Goal: Task Accomplishment & Management: Use online tool/utility

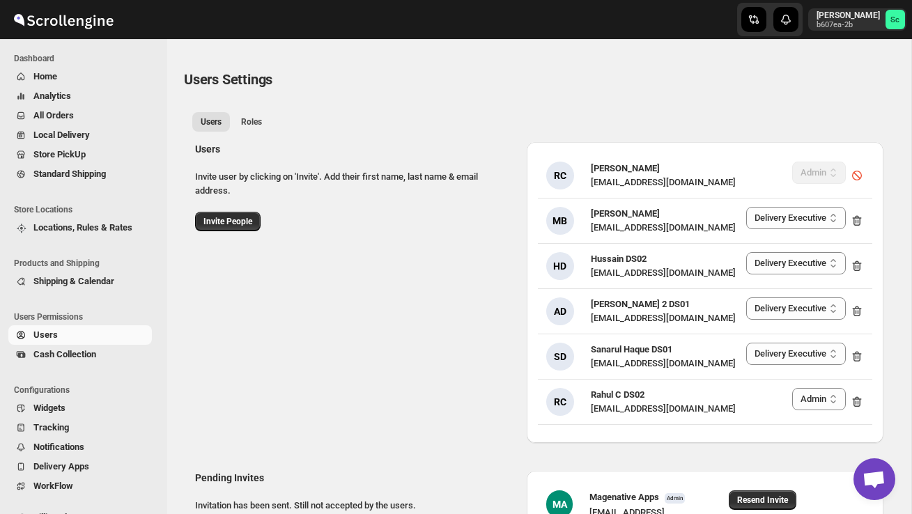
select select "637b767fbaab0276b10c91d8"
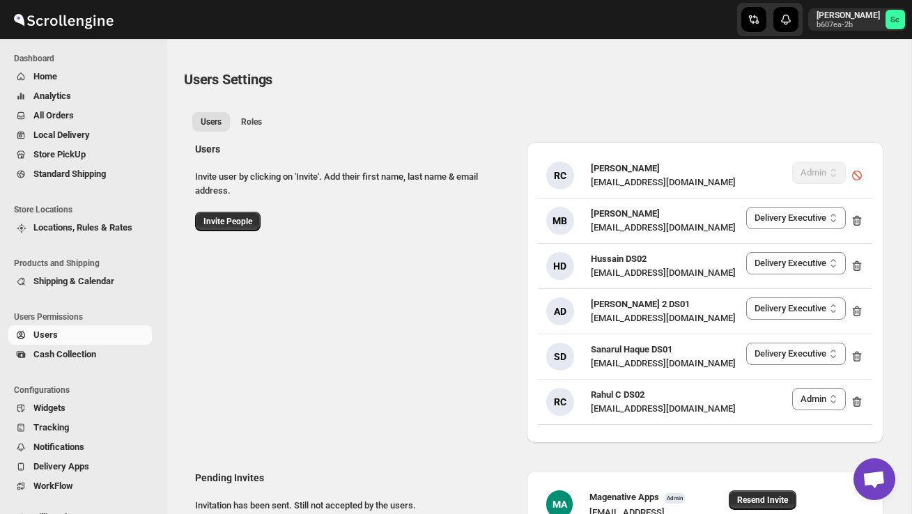
select select "637b767fbaab0276b10c91d8"
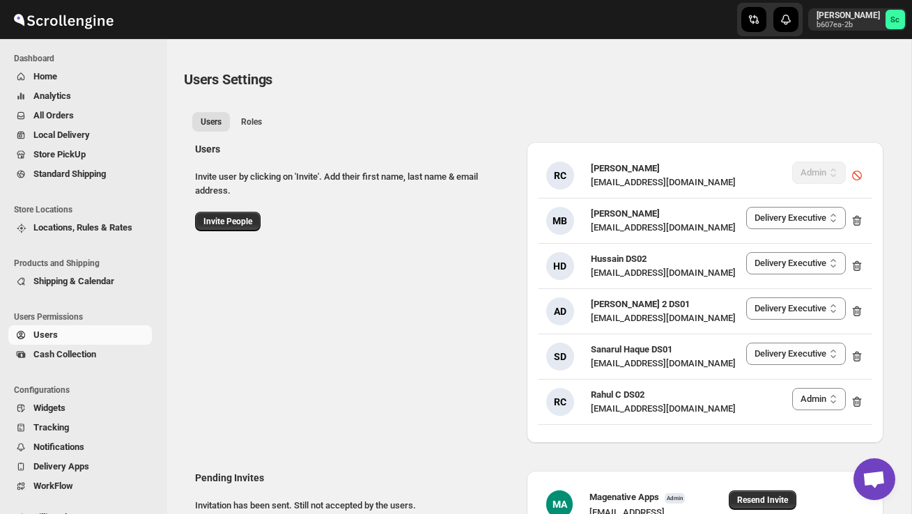
select select "637b767fbaab0276b10c91d8"
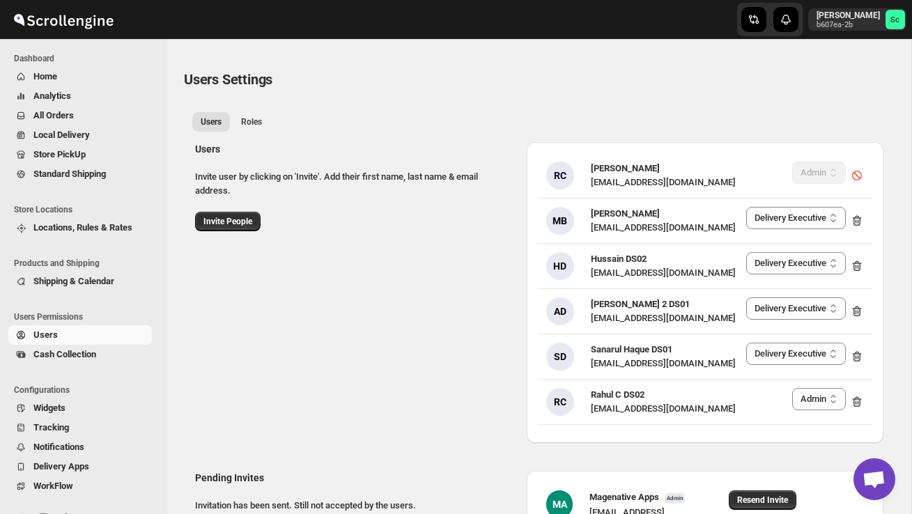
select select "637b767fbaab0276b10c91d8"
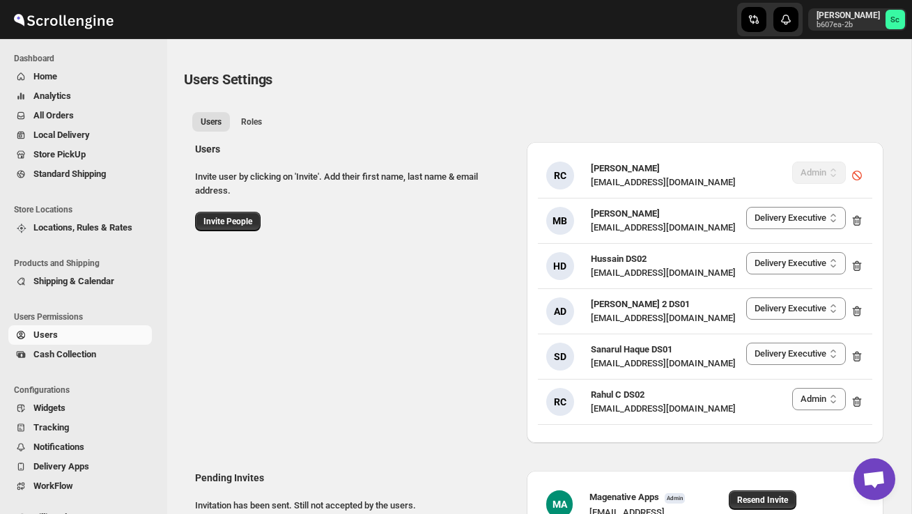
select select "637b767fbaab0276b10c91d8"
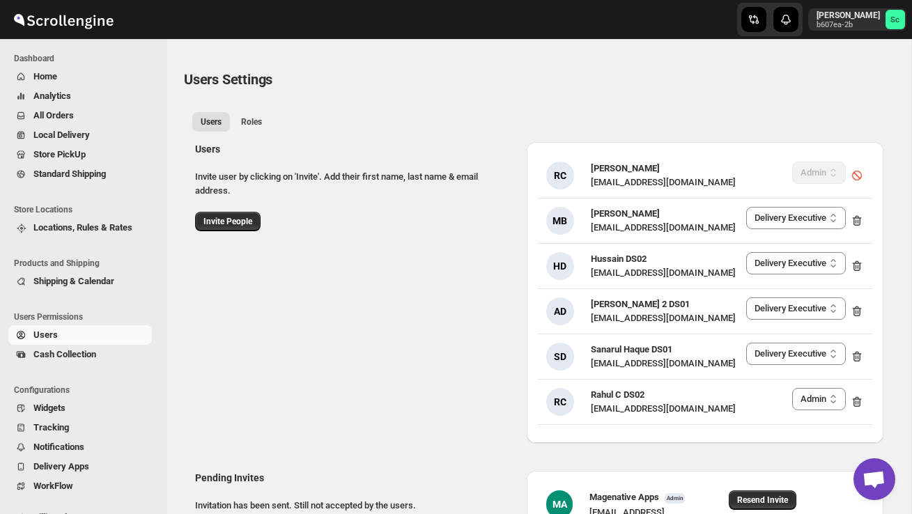
select select "637b767fbaab0276b10c91d8"
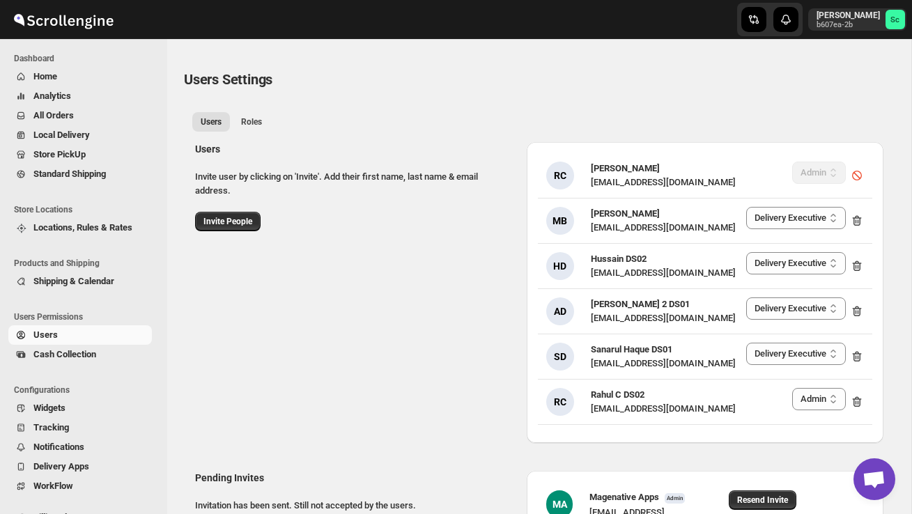
select select "637b767fbaab0276b10c91d8"
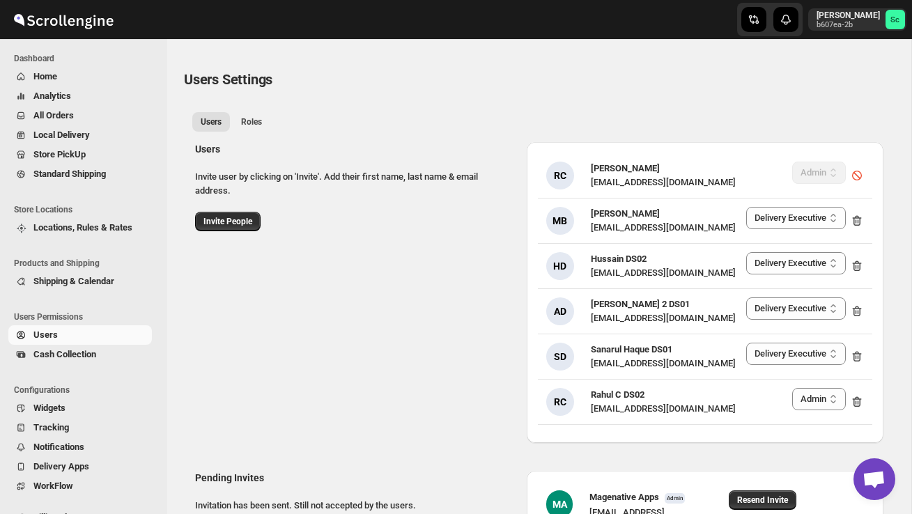
select select "637b767fbaab0276b10c91d8"
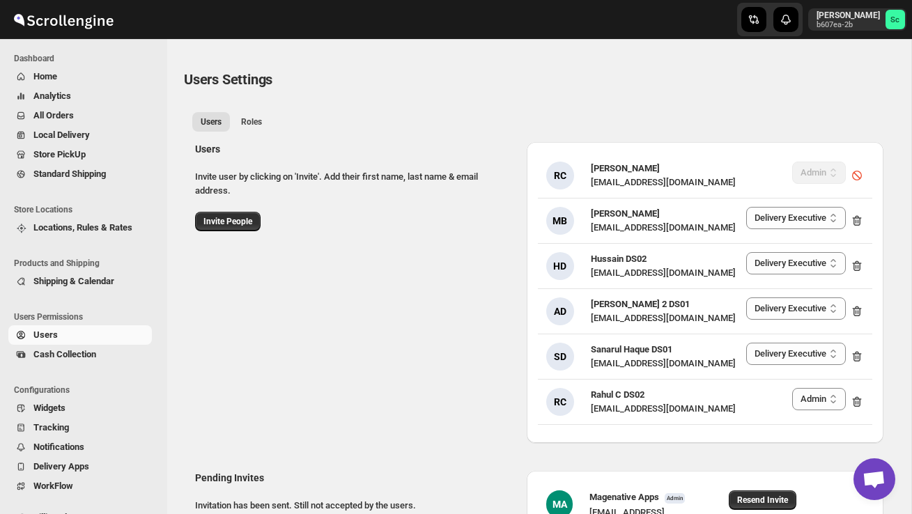
select select "637b767fbaab0276b10c91d8"
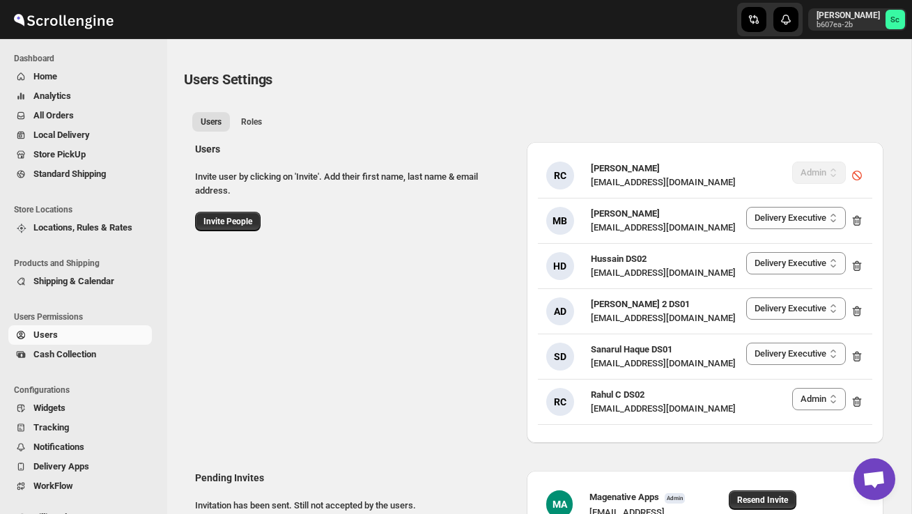
select select "637b767fbaab0276b10c91d8"
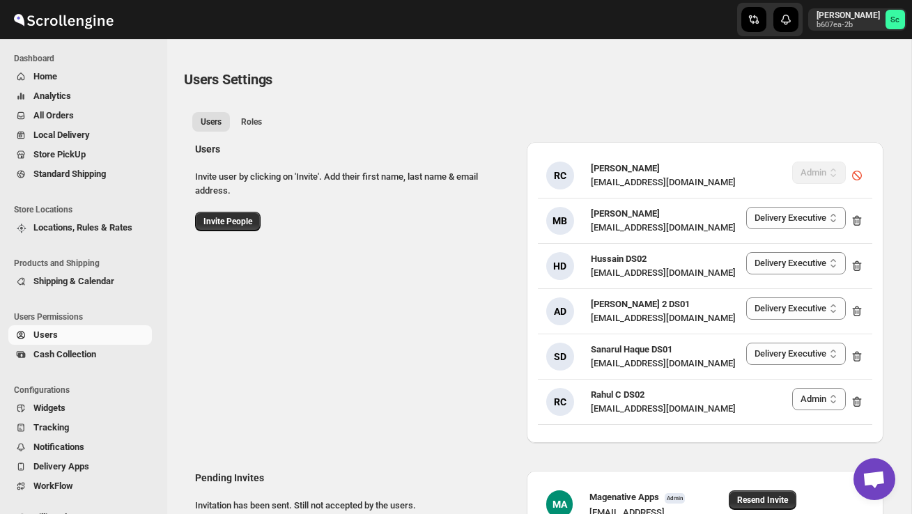
select select "637b767fbaab0276b10c91d8"
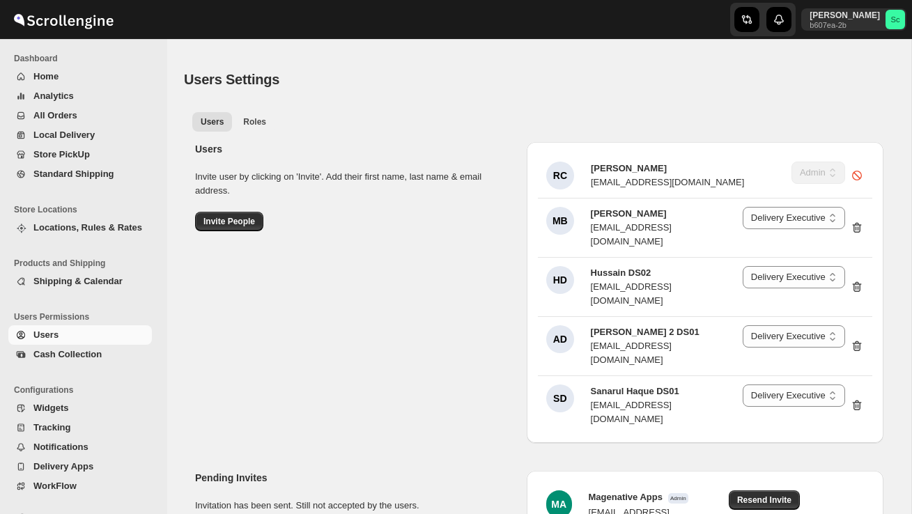
select select "637b767fbaab0276b10c91d8"
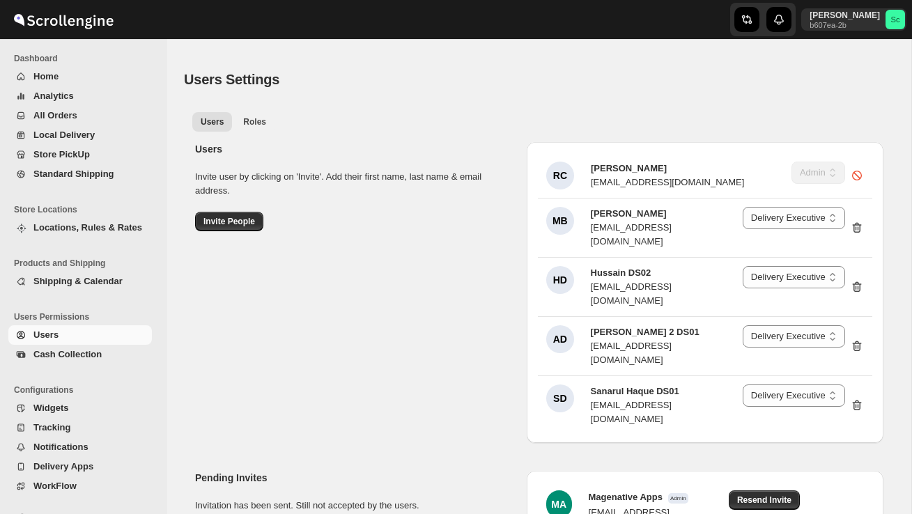
select select "637b767fbaab0276b10c91d8"
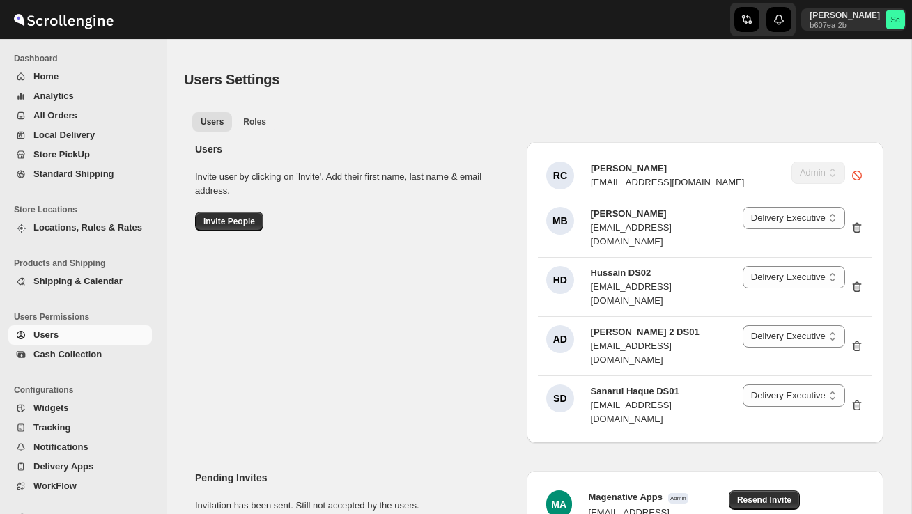
select select "637b767fbaab0276b10c91d8"
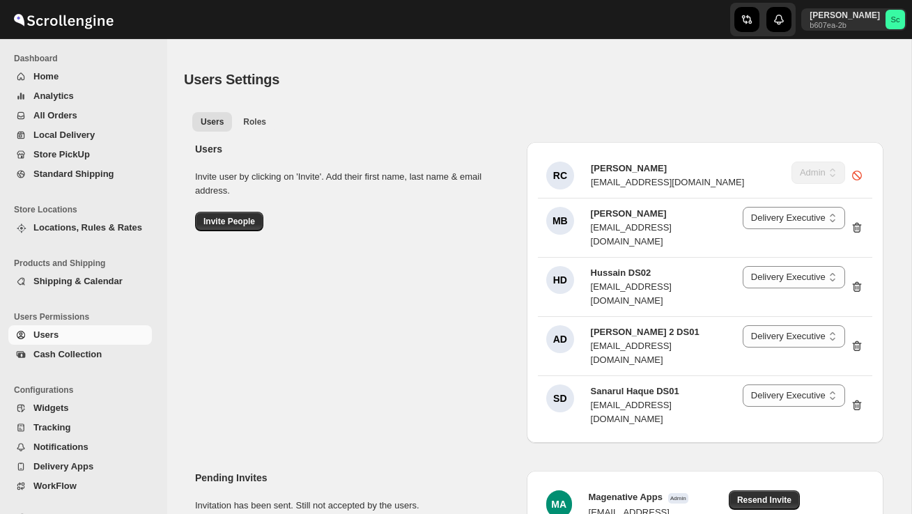
select select "637b767fbaab0276b10c91d8"
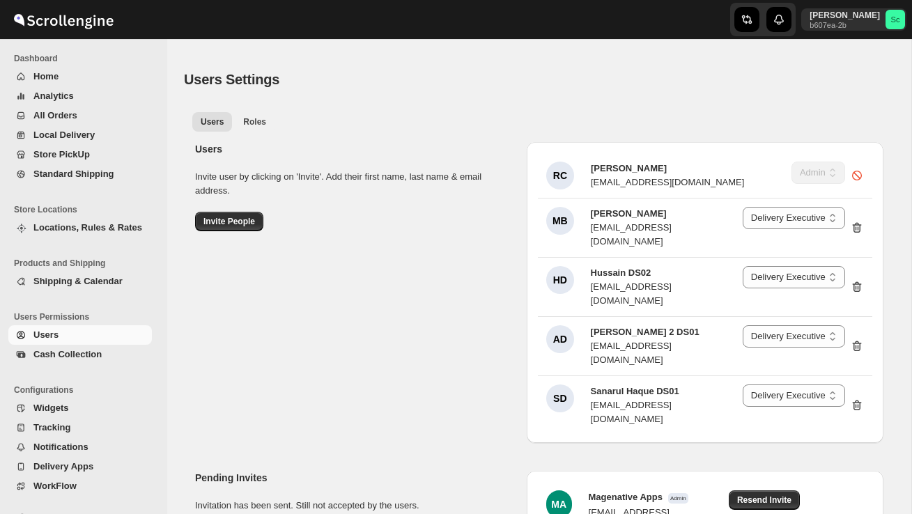
select select "637b767fbaab0276b10c91d8"
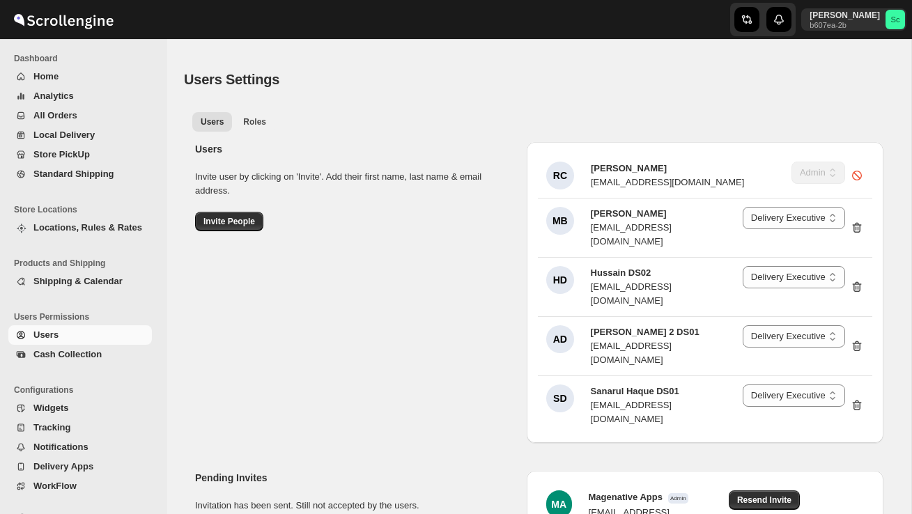
select select "637b767fbaab0276b10c91d8"
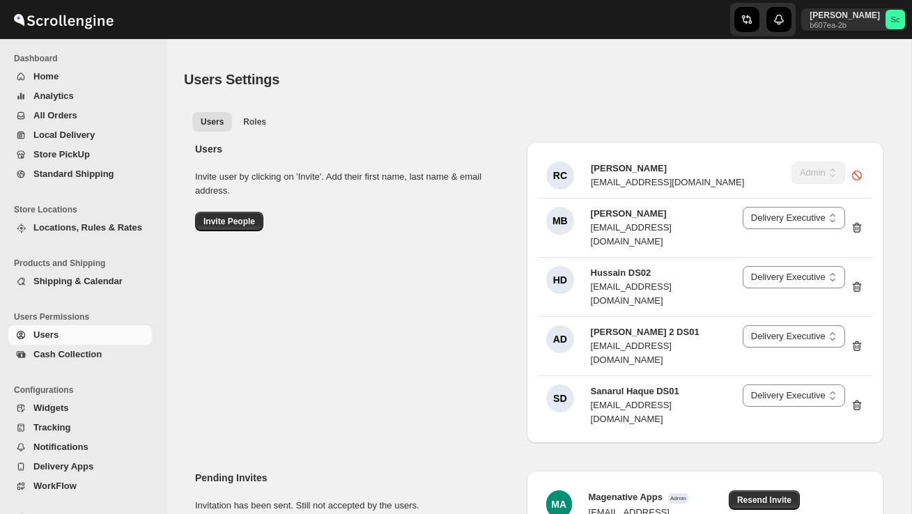
select select "637b767fbaab0276b10c91d8"
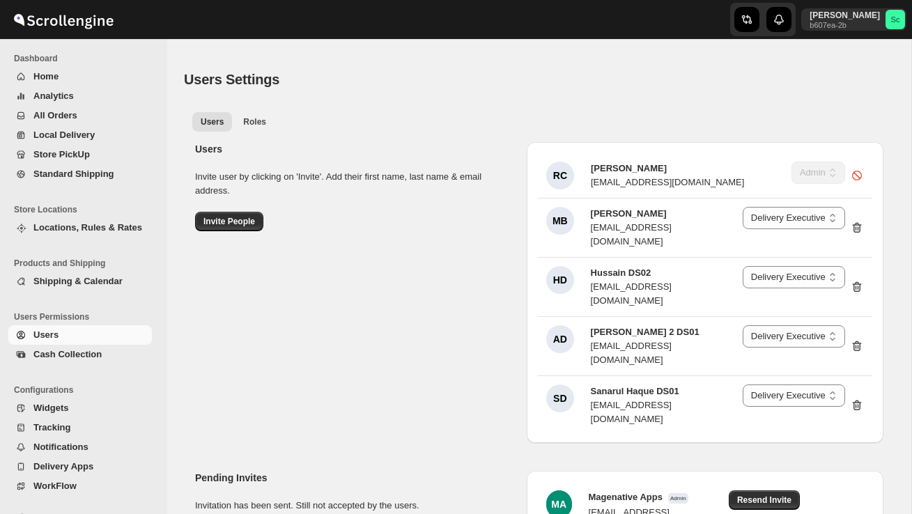
select select "637b767fbaab0276b10c91d8"
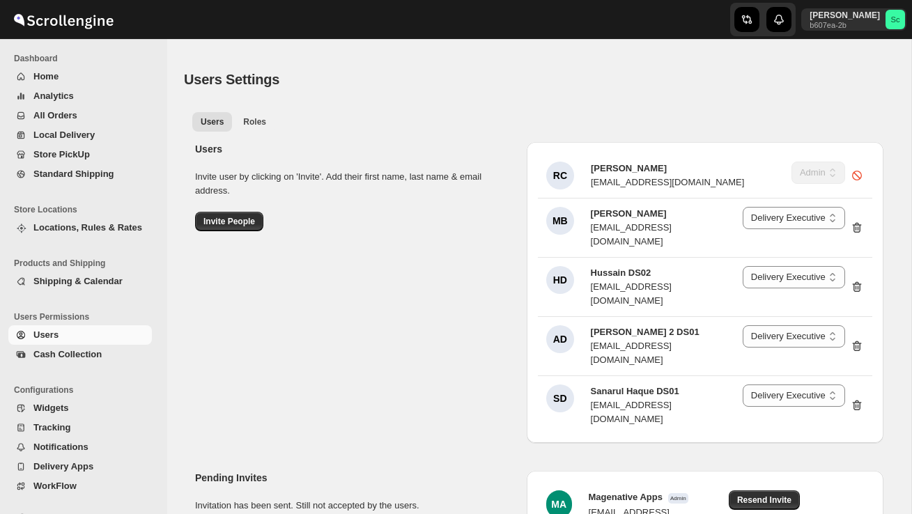
select select "637b767fbaab0276b10c91d8"
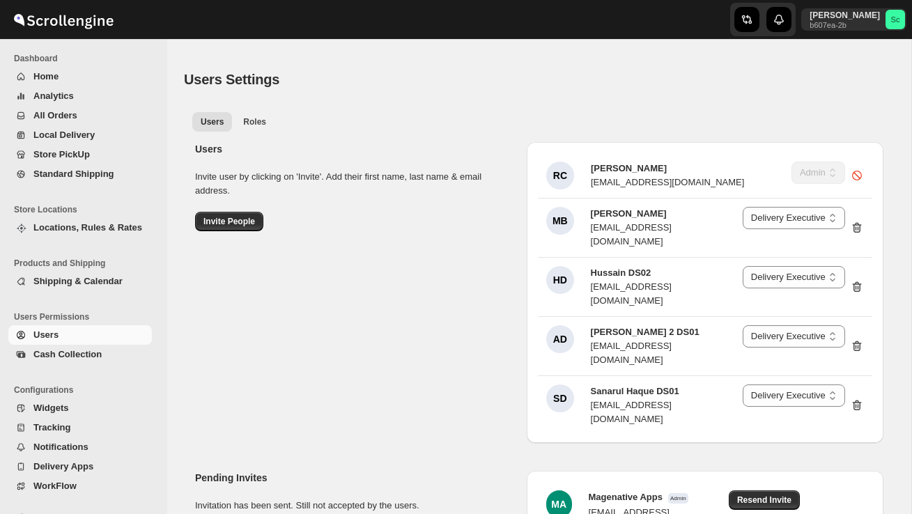
select select "637b767fbaab0276b10c91d8"
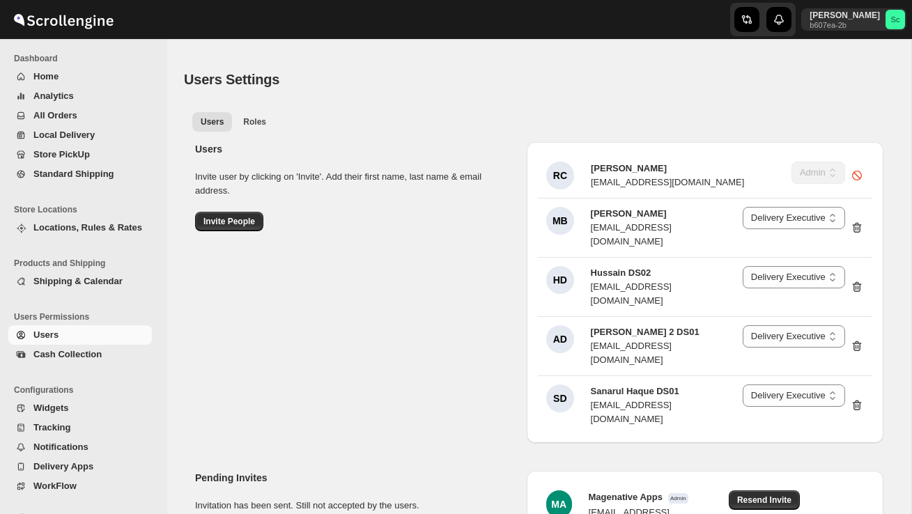
select select "637b767fbaab0276b10c91d8"
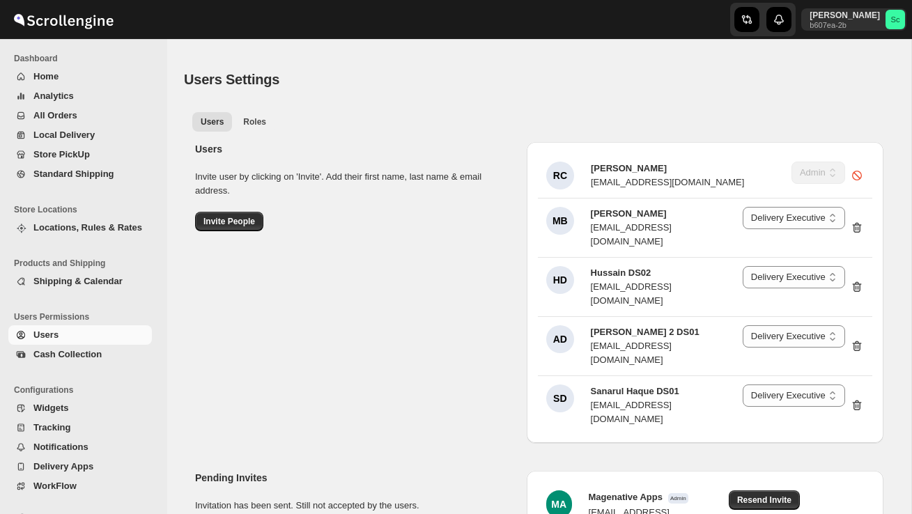
select select "637b767fbaab0276b10c91d8"
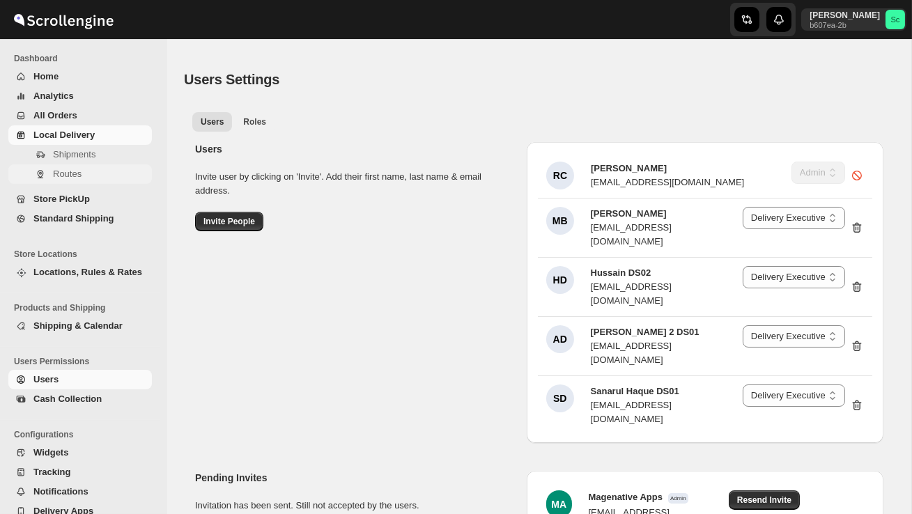
click at [68, 175] on span "Routes" at bounding box center [67, 174] width 29 height 10
click at [78, 171] on span "Routes" at bounding box center [67, 174] width 29 height 10
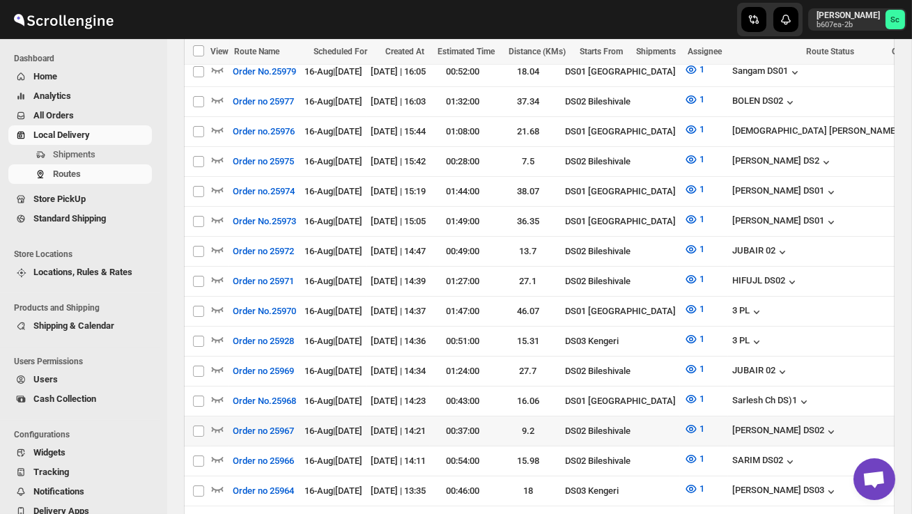
scroll to position [544, 0]
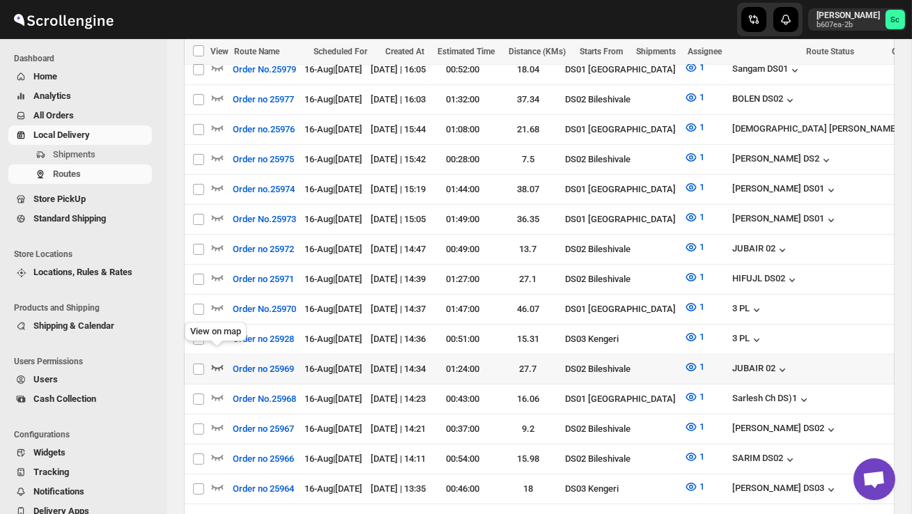
click at [218, 360] on icon "button" at bounding box center [217, 367] width 14 height 14
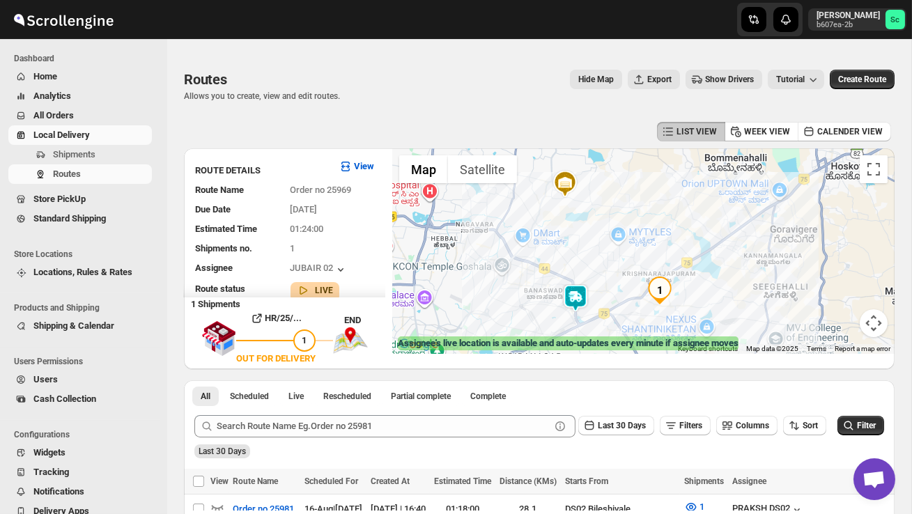
click at [577, 290] on img at bounding box center [575, 298] width 28 height 28
click at [633, 233] on button "Close" at bounding box center [617, 240] width 33 height 33
click at [635, 305] on div "To navigate, press the arrow keys." at bounding box center [643, 250] width 502 height 205
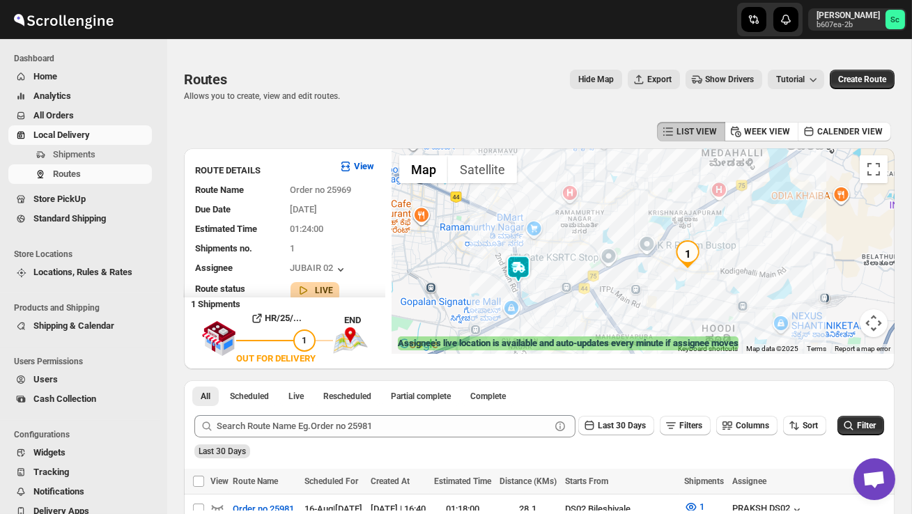
drag, startPoint x: 635, startPoint y: 305, endPoint x: 630, endPoint y: 260, distance: 45.5
click at [630, 259] on div at bounding box center [643, 250] width 502 height 205
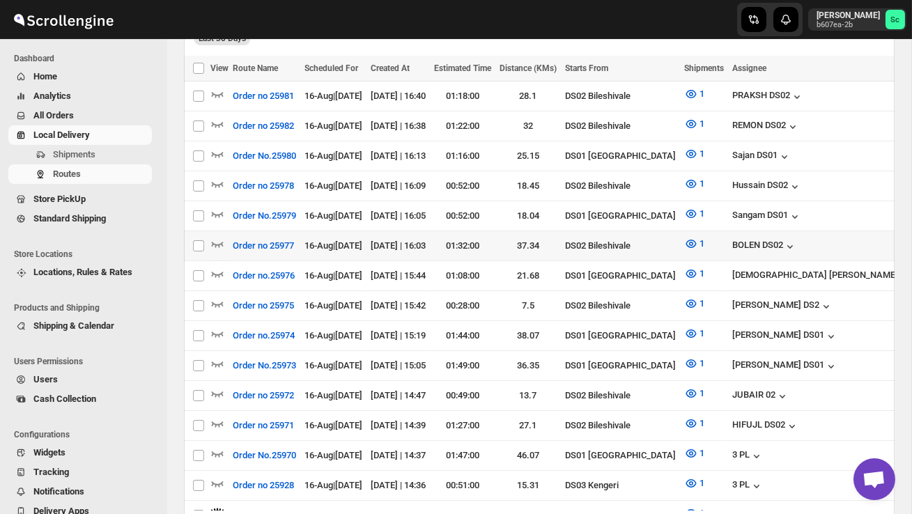
scroll to position [412, 0]
click at [217, 240] on icon "button" at bounding box center [217, 245] width 14 height 14
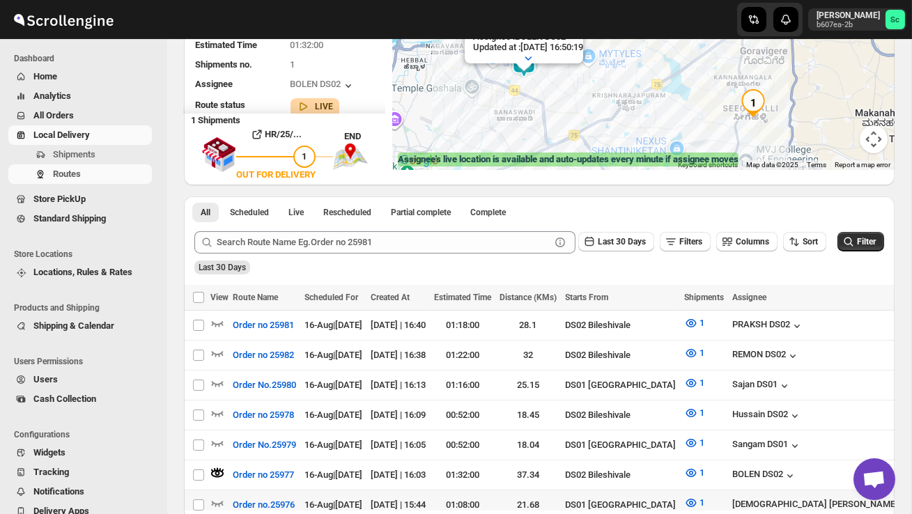
scroll to position [186, 0]
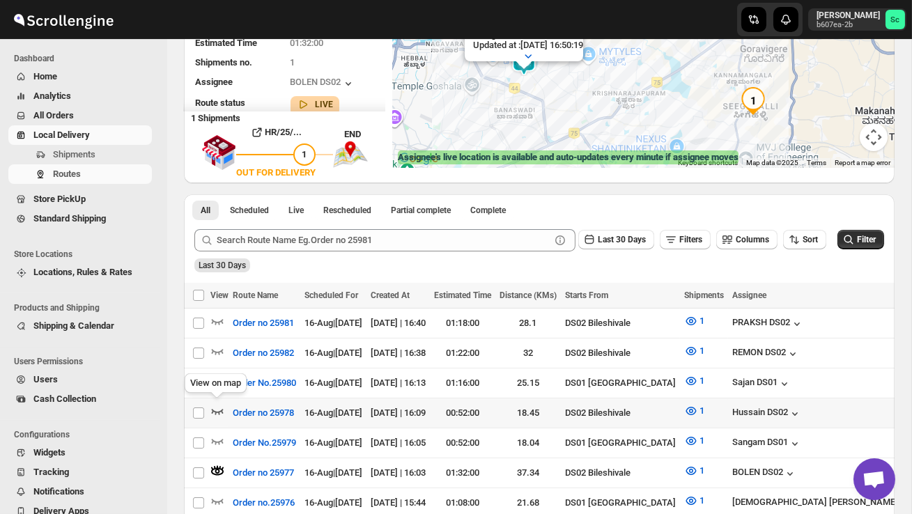
click at [217, 407] on icon "button" at bounding box center [217, 411] width 14 height 14
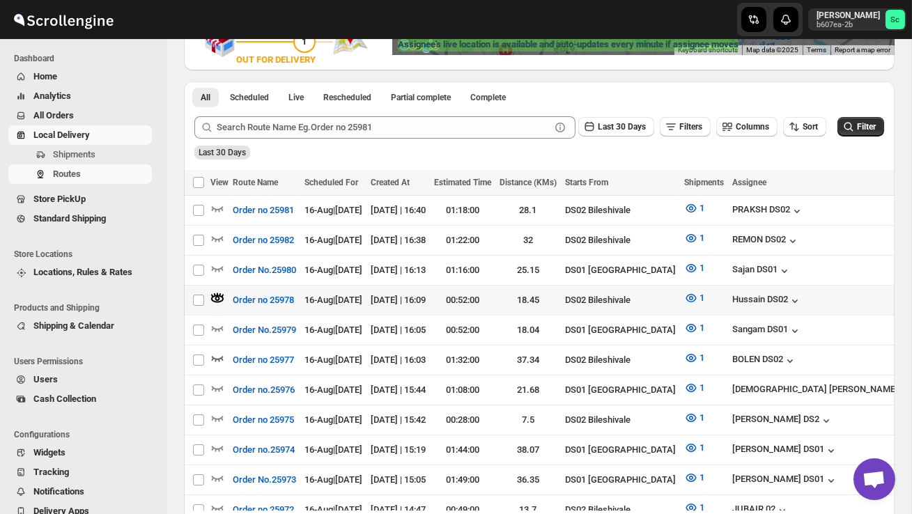
scroll to position [299, 0]
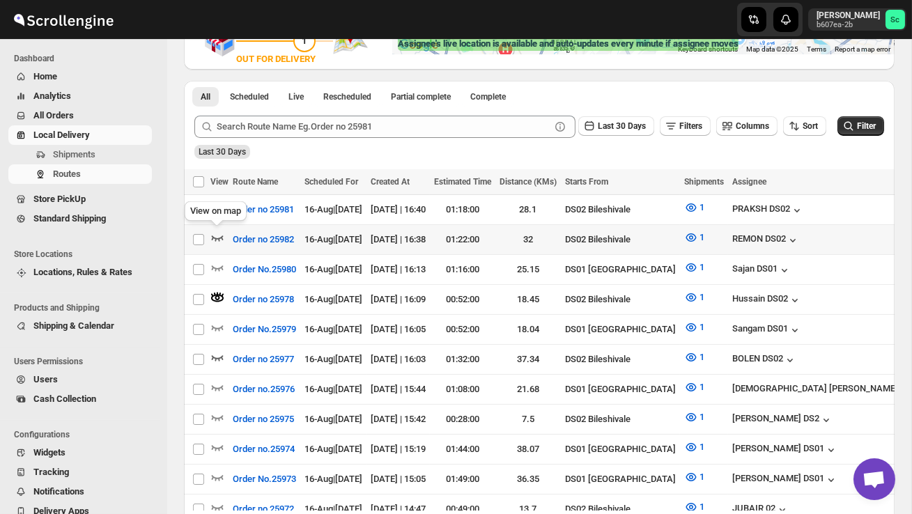
click at [213, 231] on icon "button" at bounding box center [217, 238] width 14 height 14
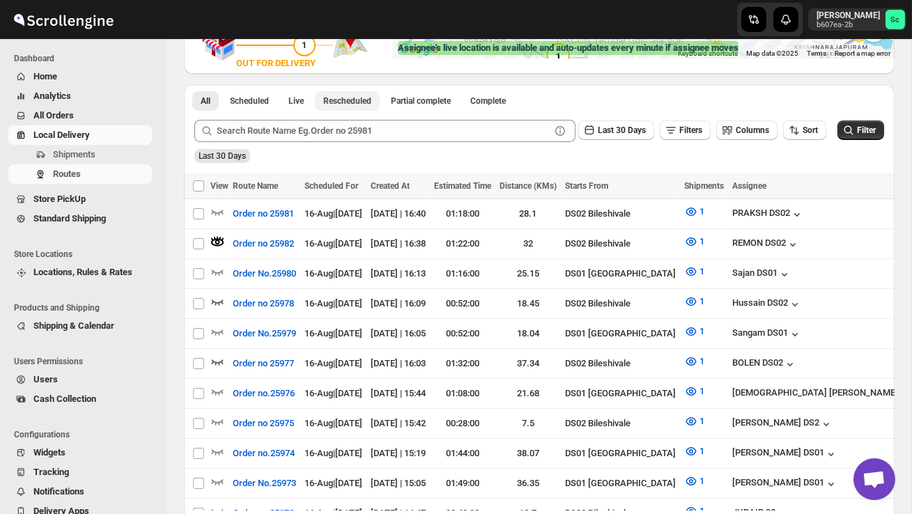
scroll to position [353, 0]
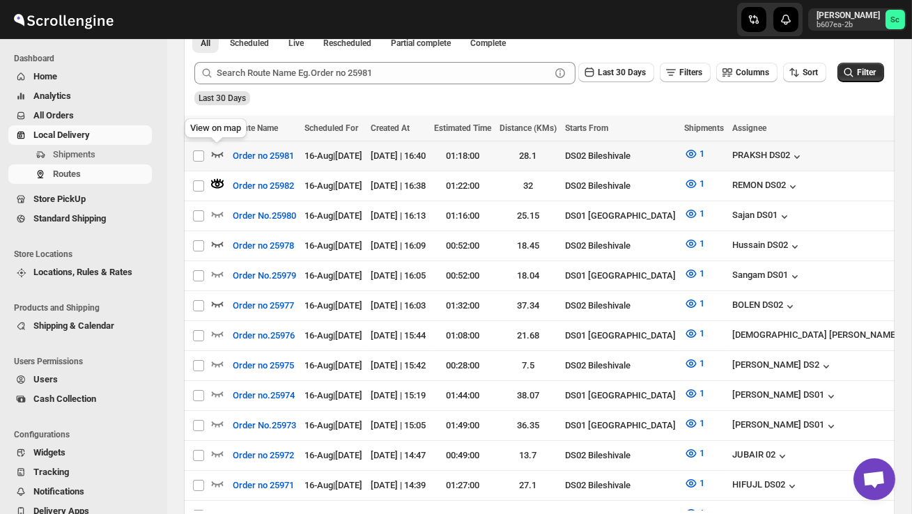
click at [221, 153] on icon "button" at bounding box center [218, 155] width 12 height 6
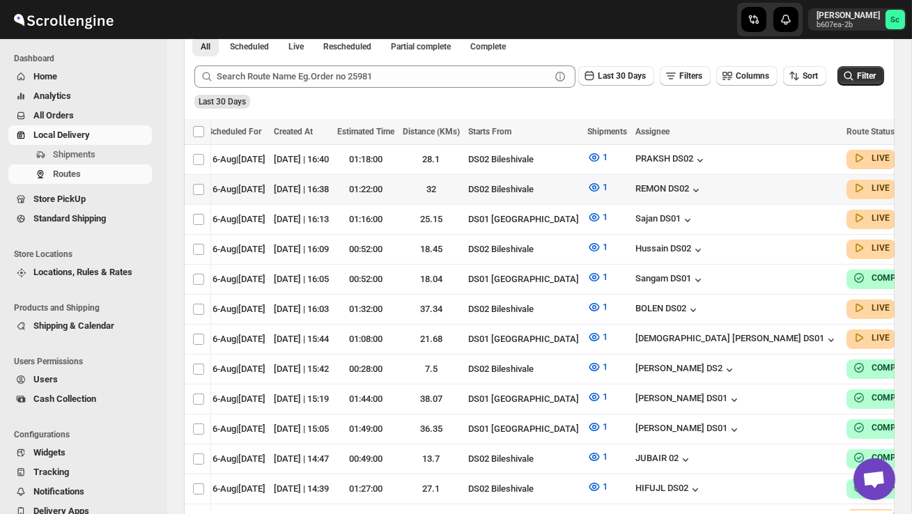
scroll to position [86, 0]
